Goal: Check status: Check status

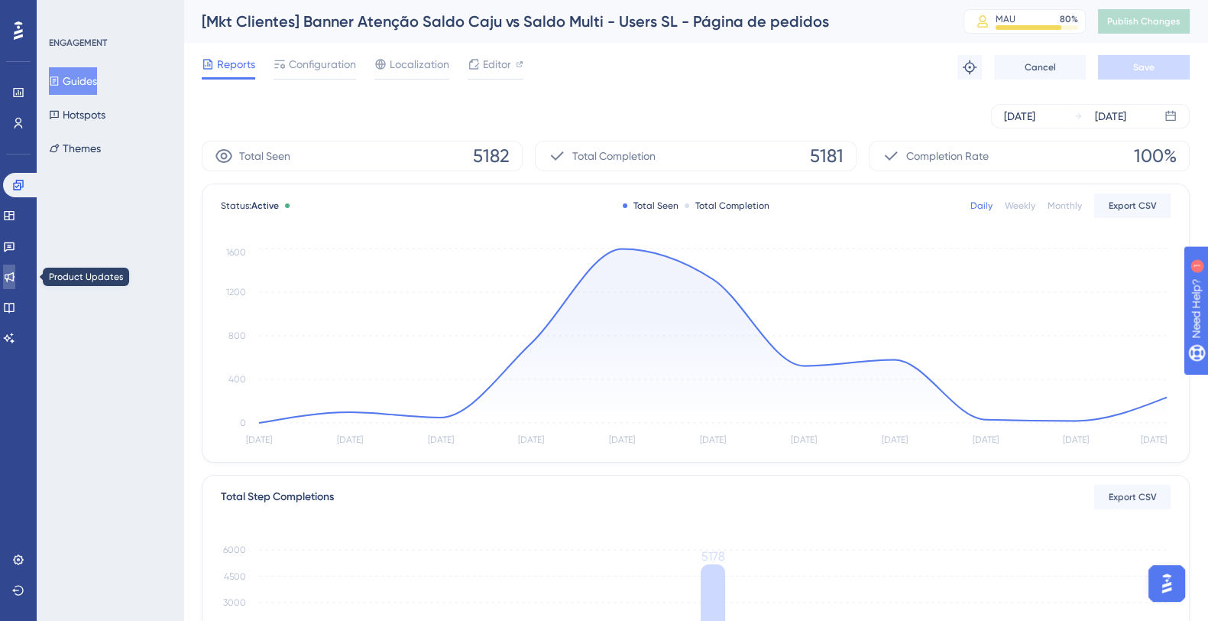
click at [15, 268] on link at bounding box center [9, 276] width 12 height 24
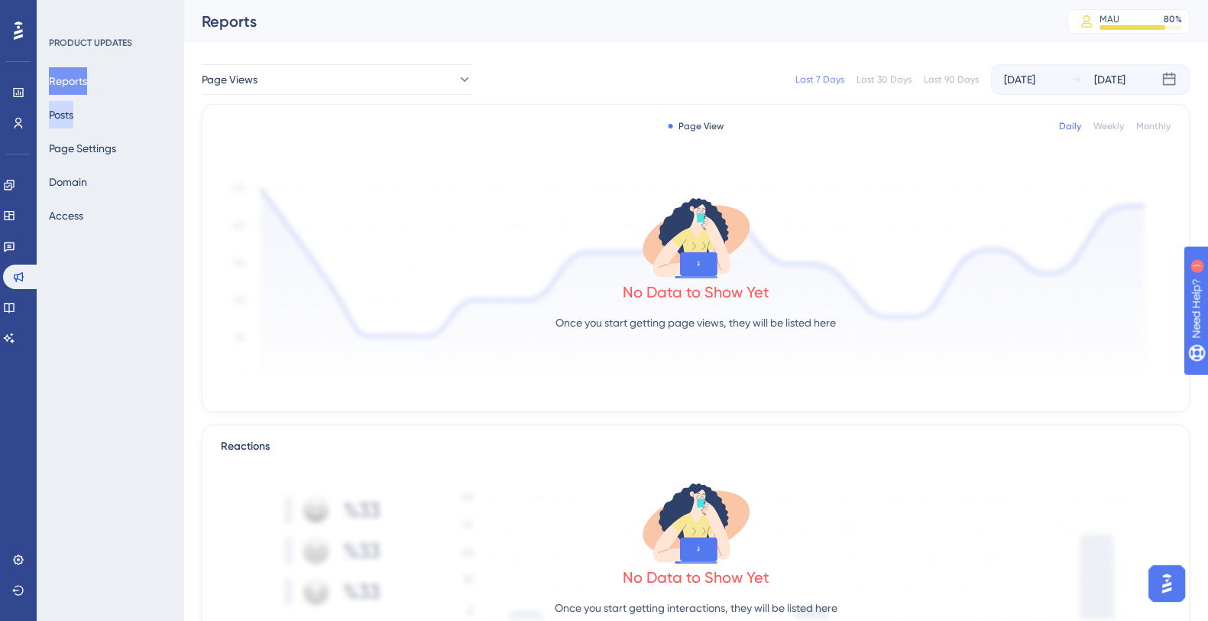
click at [73, 102] on button "Posts" at bounding box center [61, 115] width 24 height 28
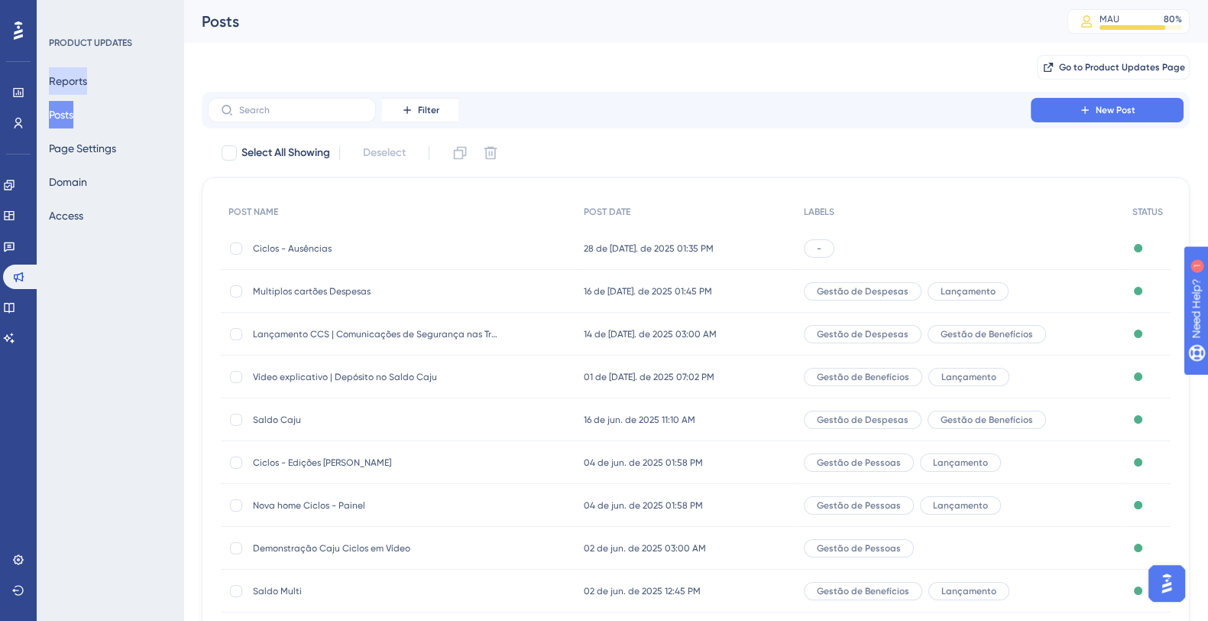
click at [87, 80] on button "Reports" at bounding box center [68, 81] width 38 height 28
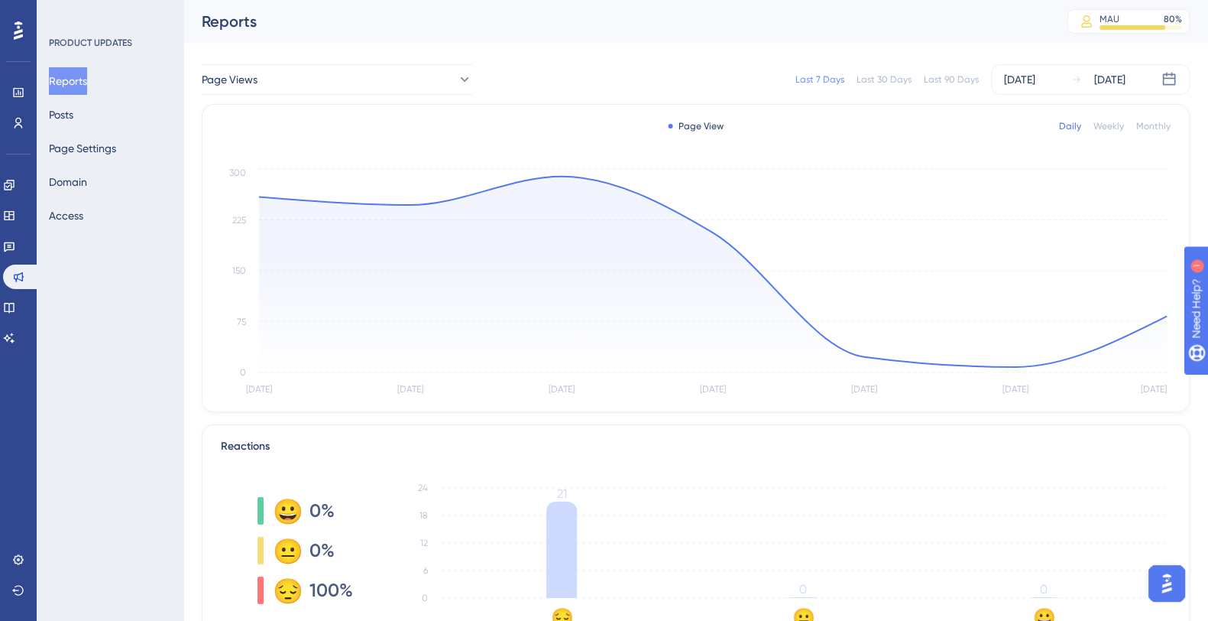
click at [1108, 127] on div "Weekly" at bounding box center [1109, 126] width 31 height 12
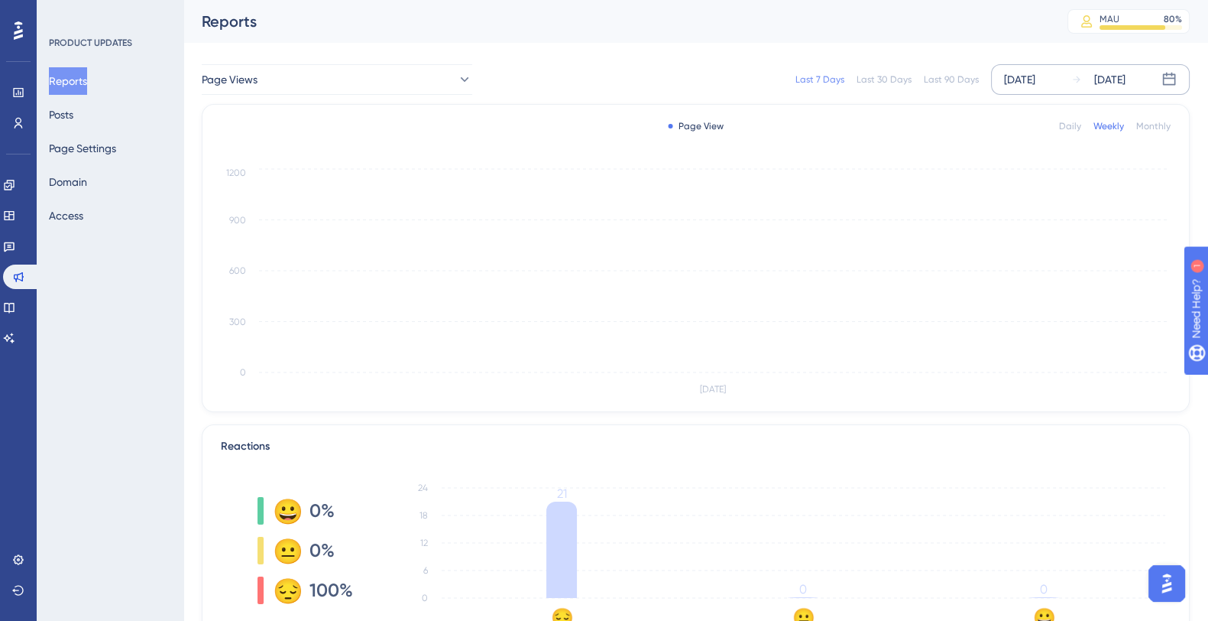
click at [1036, 71] on div "[DATE]" at bounding box center [1019, 79] width 31 height 18
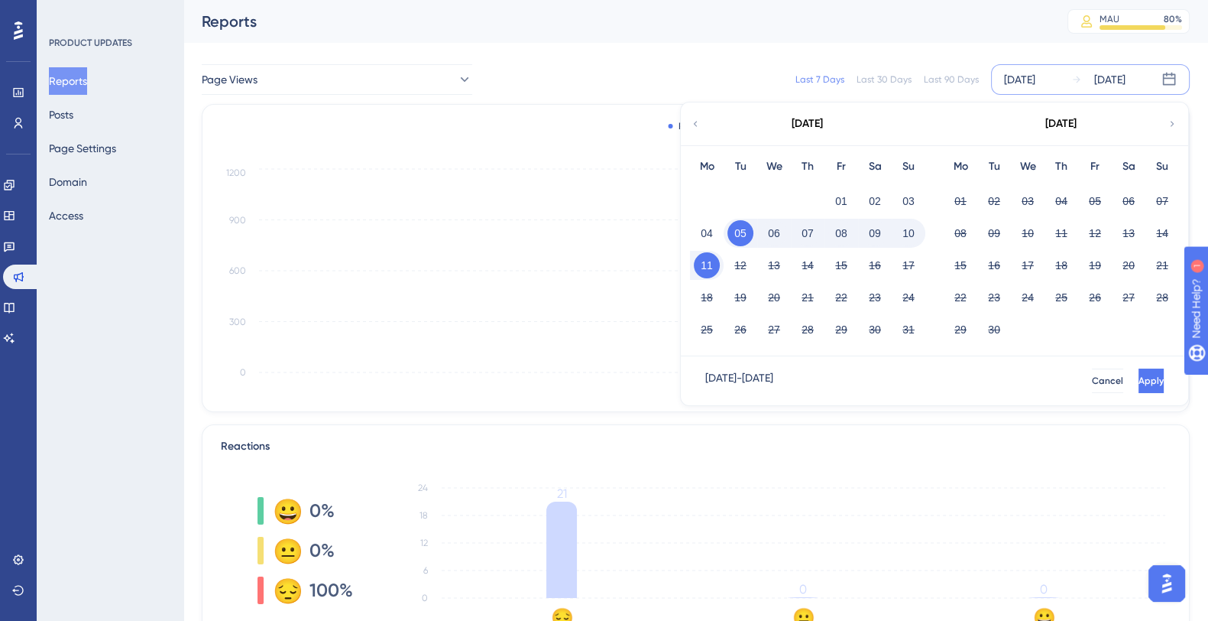
click at [942, 75] on div "Last 90 Days" at bounding box center [951, 79] width 55 height 12
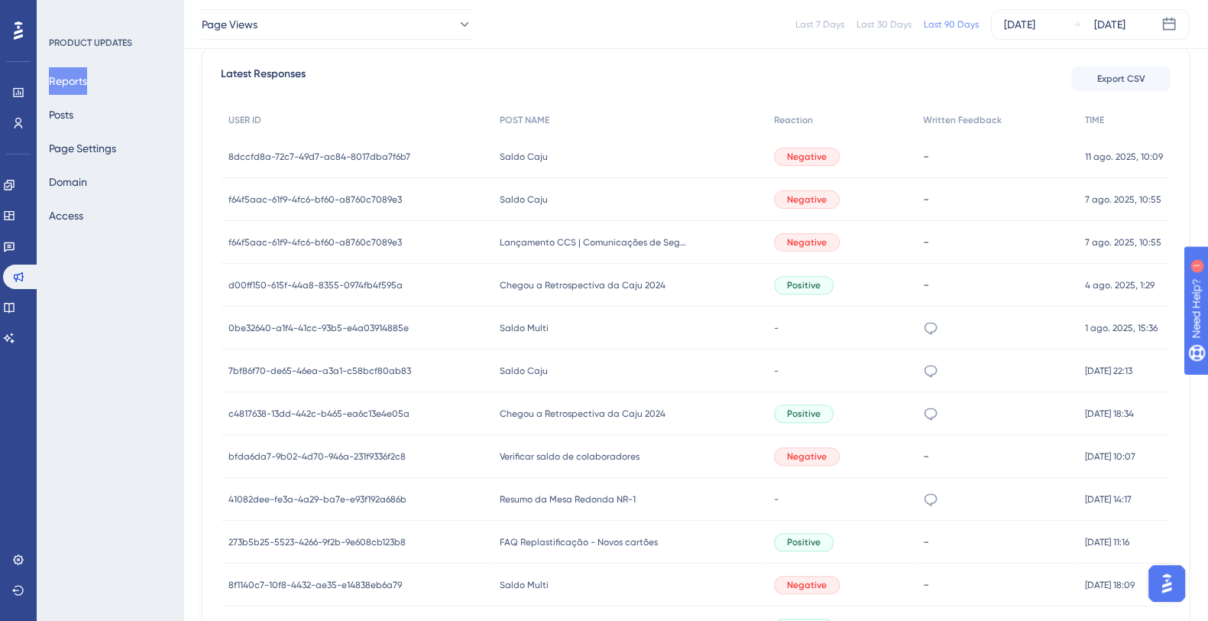
scroll to position [619, 0]
